Goal: Transaction & Acquisition: Purchase product/service

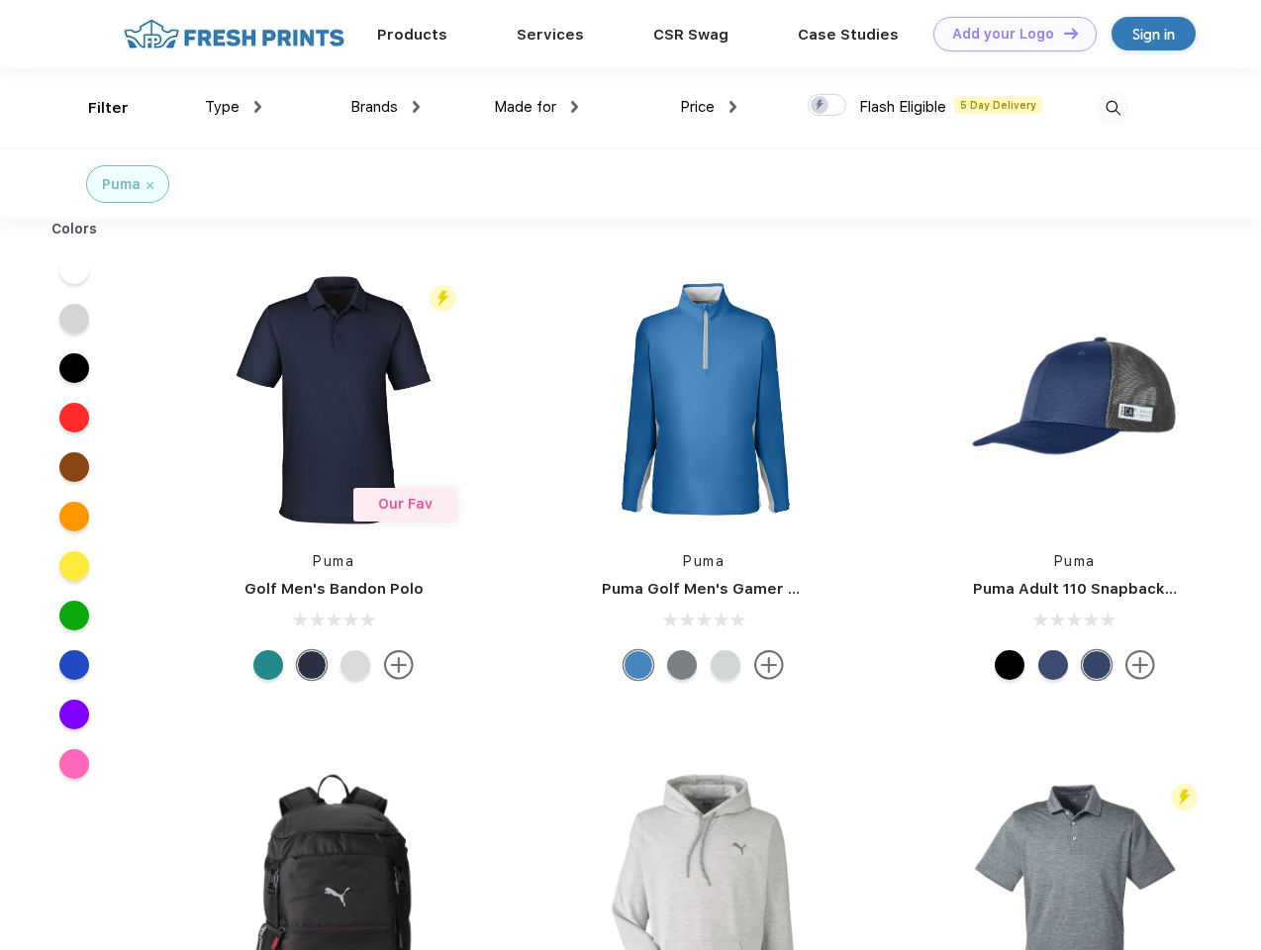
click at [1008, 34] on link "Add your Logo Design Tool" at bounding box center [1014, 34] width 163 height 35
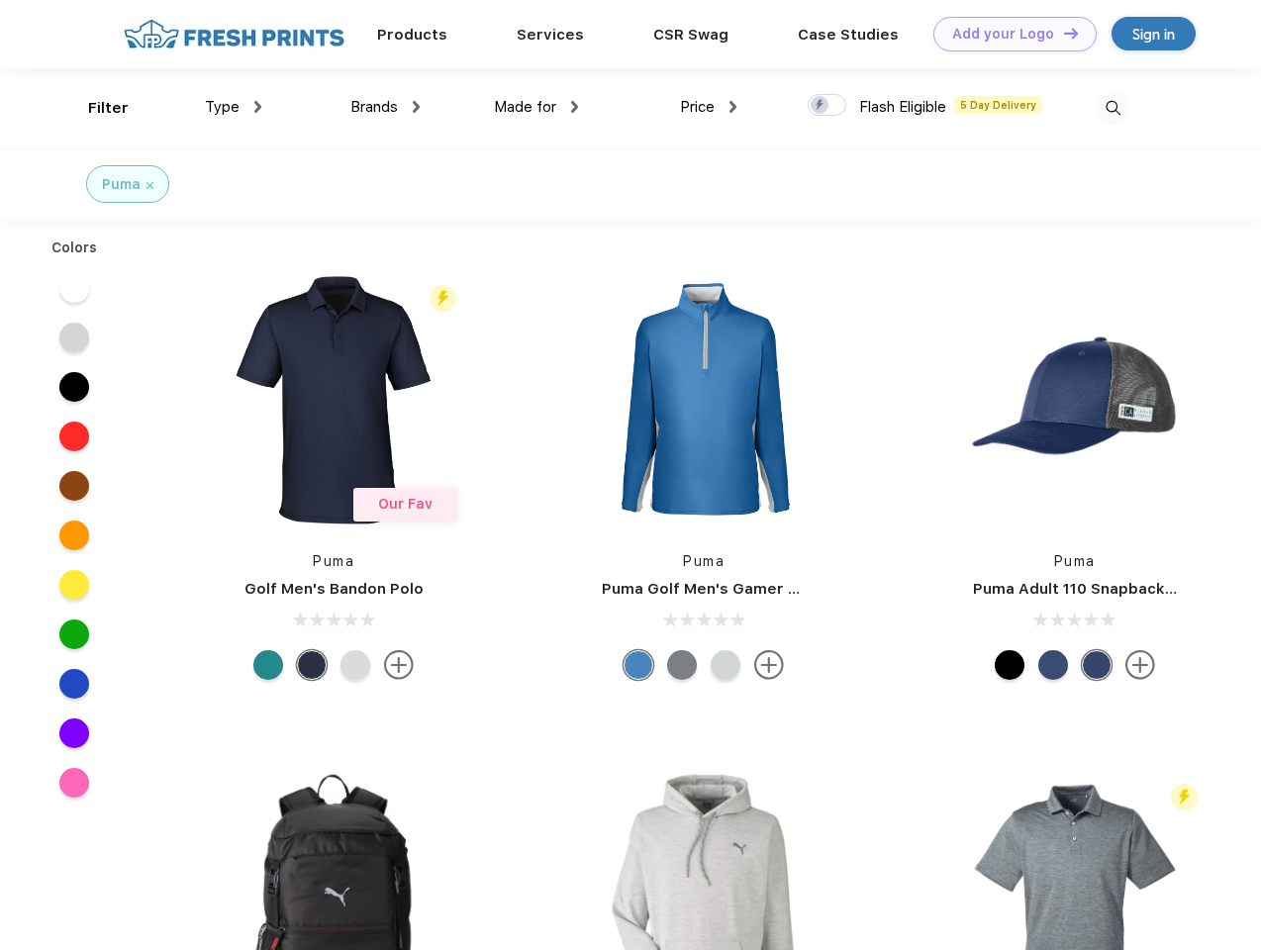
click at [0, 0] on div "Design Tool" at bounding box center [0, 0] width 0 height 0
click at [1062, 33] on link "Add your Logo Design Tool" at bounding box center [1014, 34] width 163 height 35
click at [95, 108] on div "Filter" at bounding box center [108, 108] width 41 height 23
click at [234, 107] on span "Type" at bounding box center [222, 107] width 35 height 18
click at [385, 107] on span "Brands" at bounding box center [374, 107] width 48 height 18
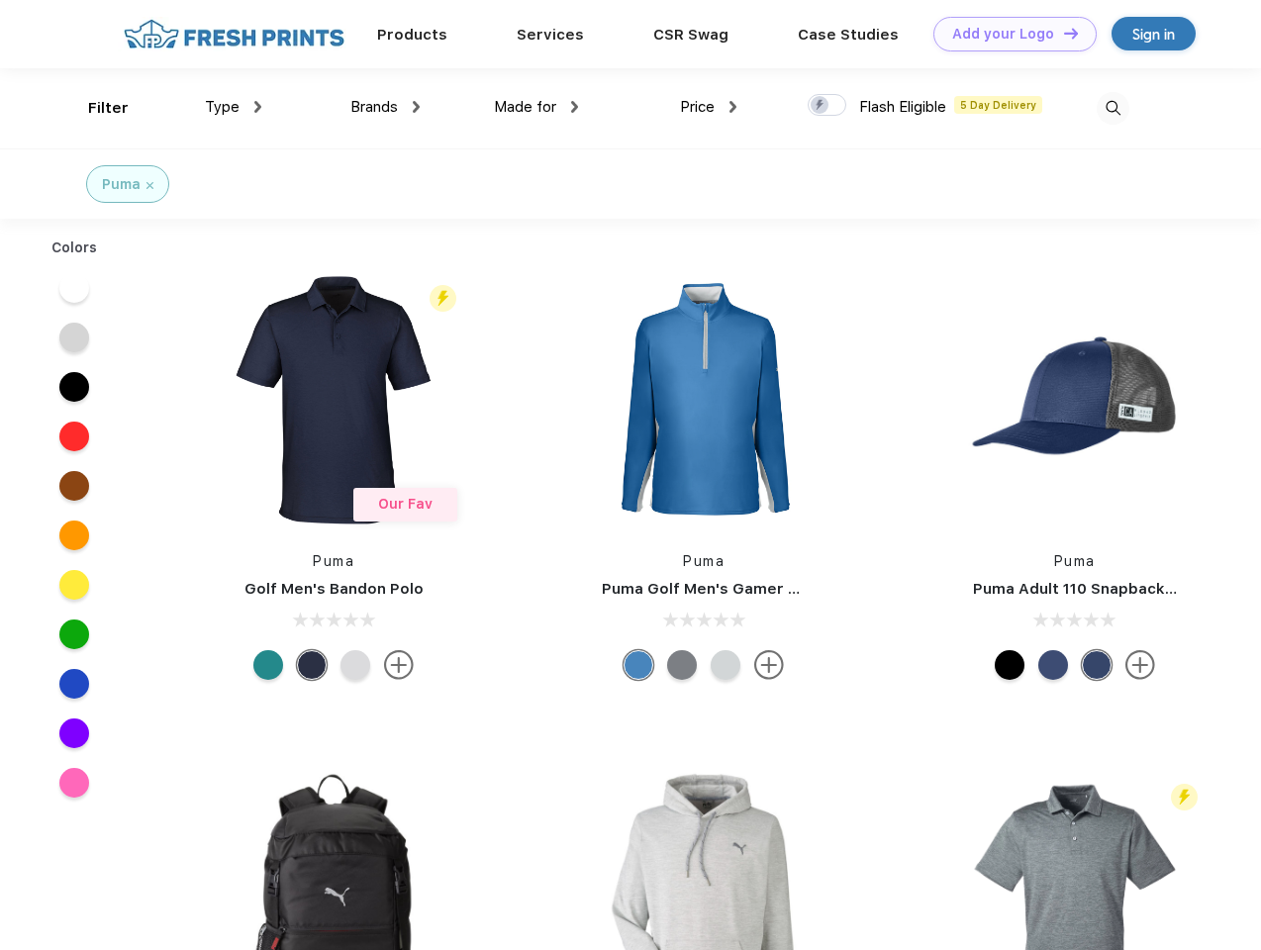
click at [536, 107] on span "Made for" at bounding box center [525, 107] width 62 height 18
click at [709, 107] on span "Price" at bounding box center [697, 107] width 35 height 18
click at [827, 106] on div at bounding box center [827, 105] width 39 height 22
click at [821, 106] on input "checkbox" at bounding box center [814, 99] width 13 height 13
click at [1113, 108] on img at bounding box center [1113, 108] width 33 height 33
